Goal: Navigation & Orientation: Find specific page/section

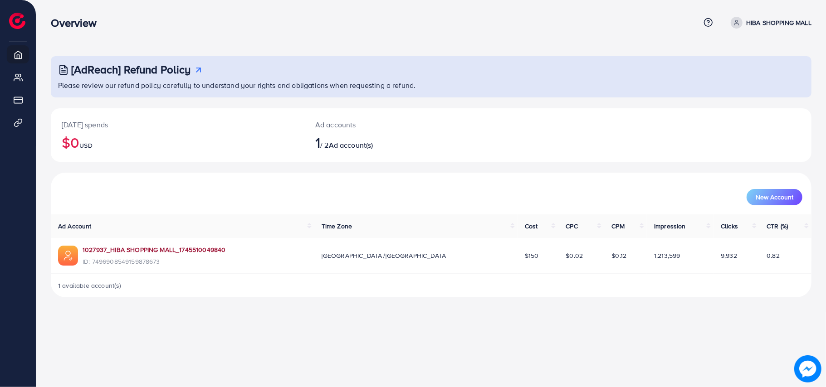
click at [124, 251] on link "1027937_HIBA SHOPPING MALL_1745510049840" at bounding box center [154, 249] width 143 height 9
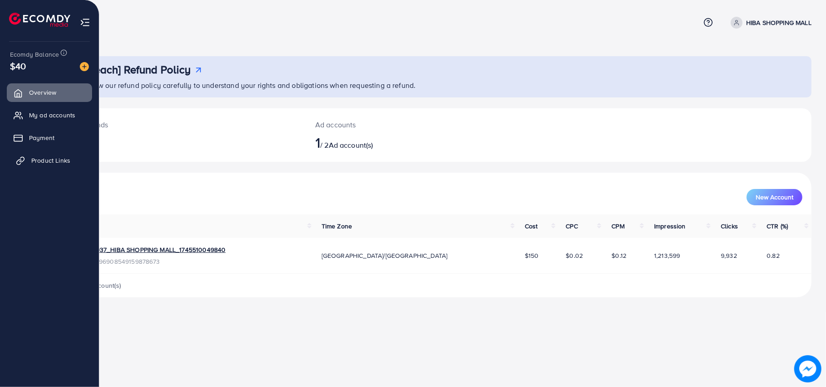
click at [37, 156] on span "Product Links" at bounding box center [50, 160] width 39 height 9
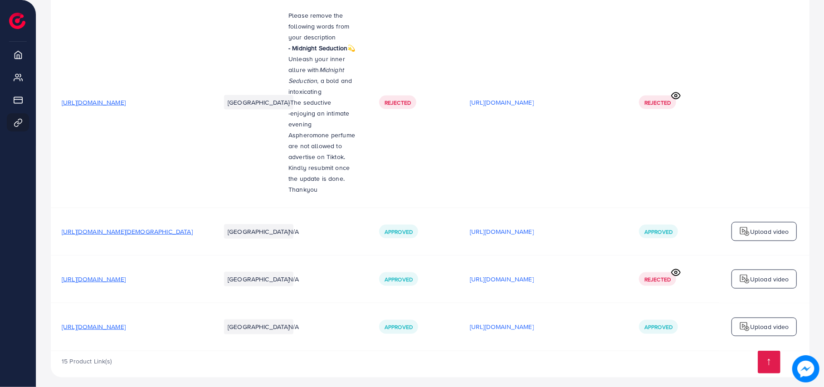
scroll to position [866, 0]
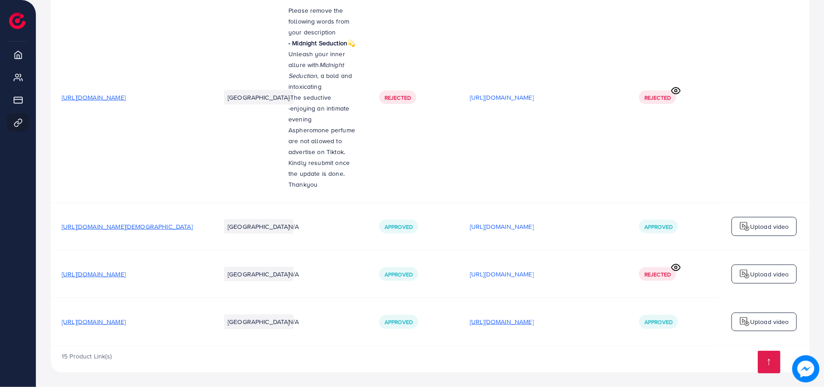
click at [501, 320] on p "[URL][DOMAIN_NAME]" at bounding box center [502, 322] width 64 height 11
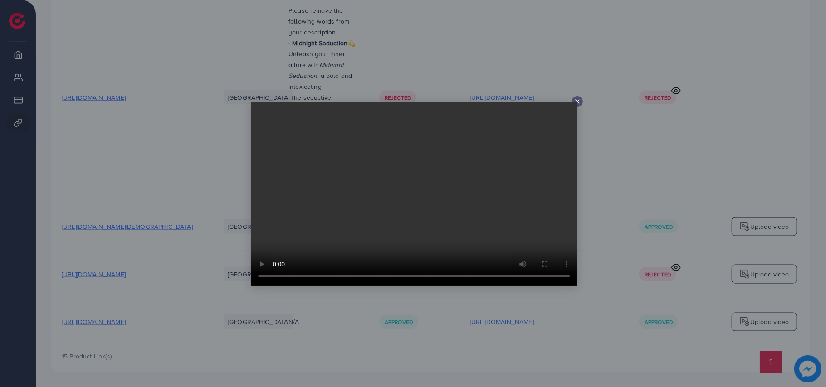
click at [580, 100] on icon at bounding box center [577, 101] width 7 height 7
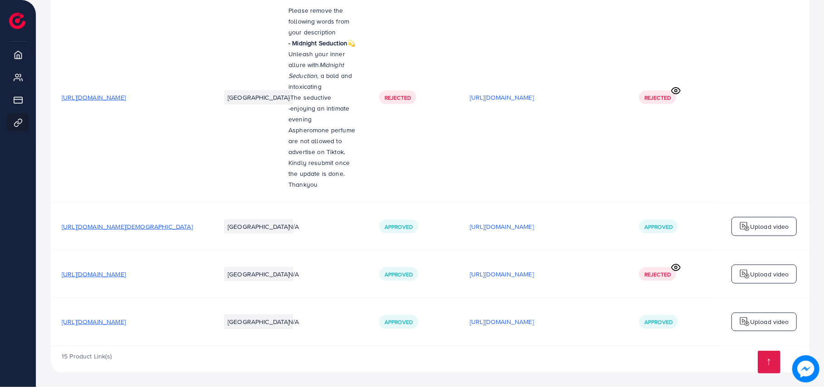
drag, startPoint x: 178, startPoint y: 318, endPoint x: 178, endPoint y: 323, distance: 5.0
click at [126, 323] on span "[URL][DOMAIN_NAME]" at bounding box center [94, 321] width 64 height 9
click at [126, 320] on span "[URL][DOMAIN_NAME]" at bounding box center [94, 321] width 64 height 9
click at [161, 56] on td "[URL][DOMAIN_NAME]" at bounding box center [130, 97] width 159 height 211
